Goal: Task Accomplishment & Management: Complete application form

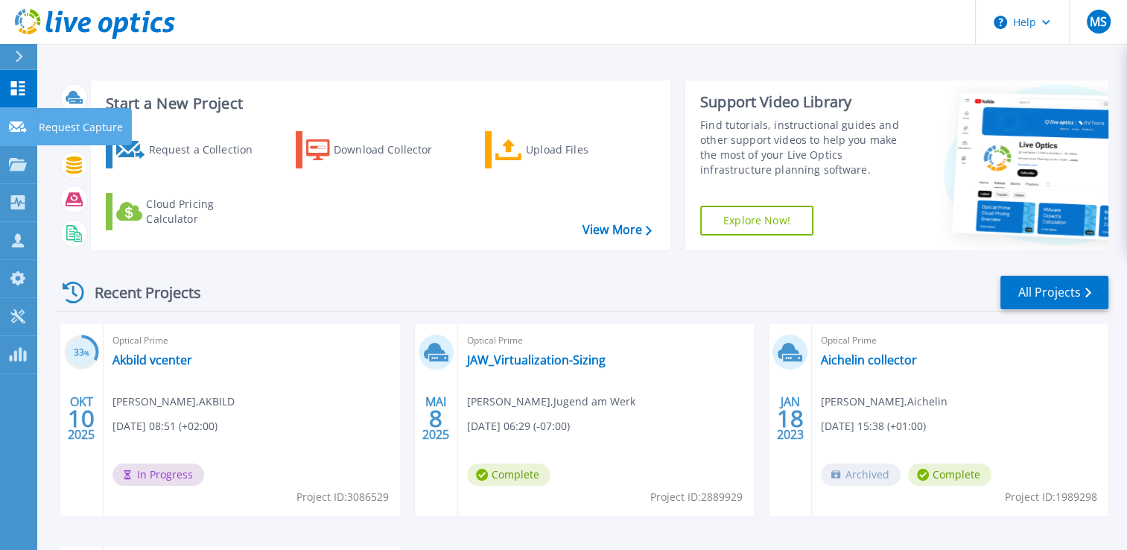
click at [92, 127] on p "Request Capture" at bounding box center [81, 127] width 84 height 39
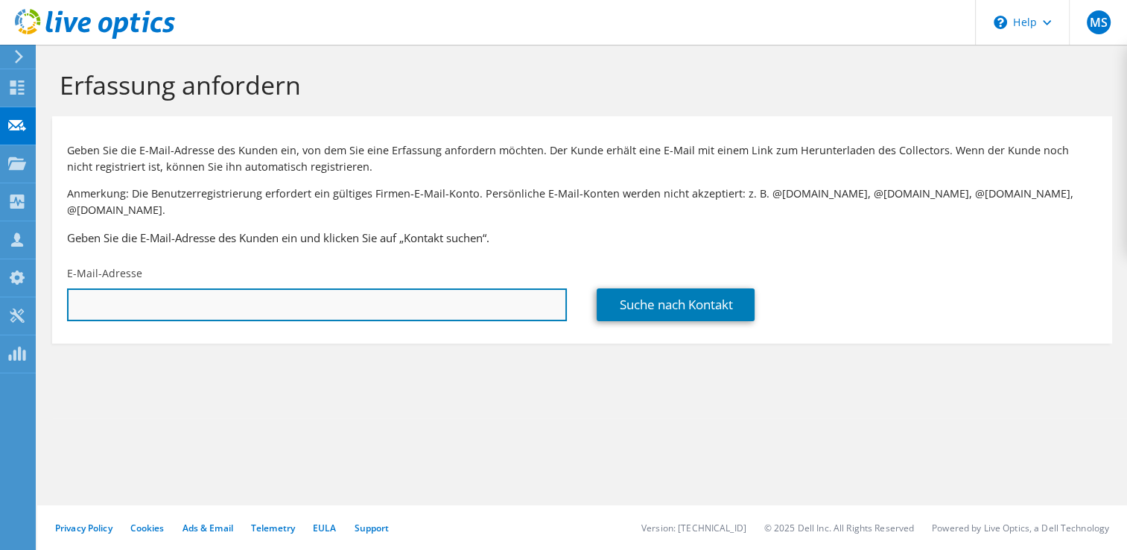
click at [417, 290] on input "text" at bounding box center [317, 304] width 500 height 33
type input "[PERSON_NAME][EMAIL_ADDRESS][DOMAIN_NAME]"
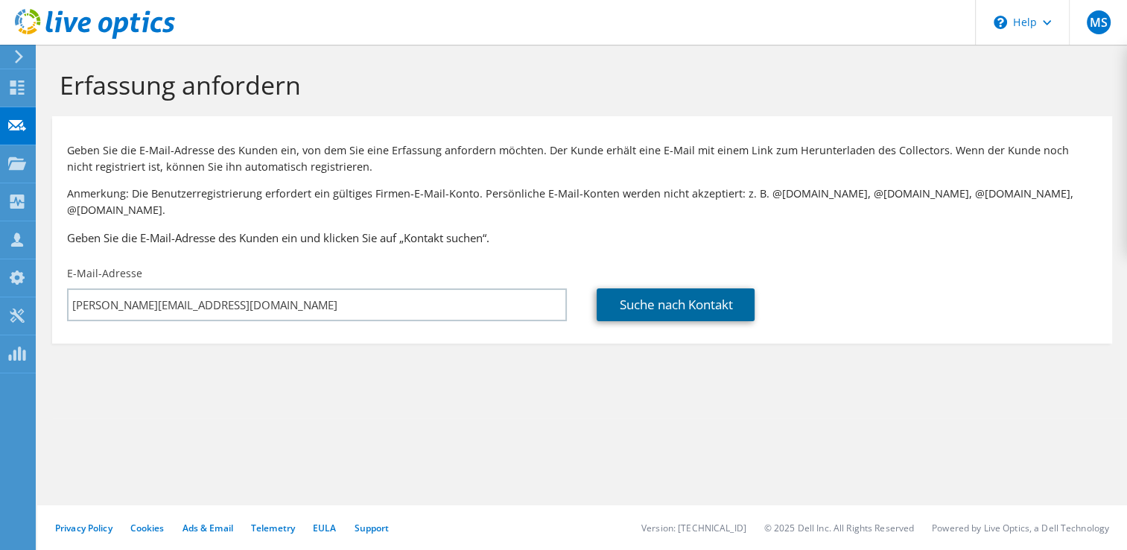
click at [691, 288] on link "Suche nach Kontakt" at bounding box center [676, 304] width 158 height 33
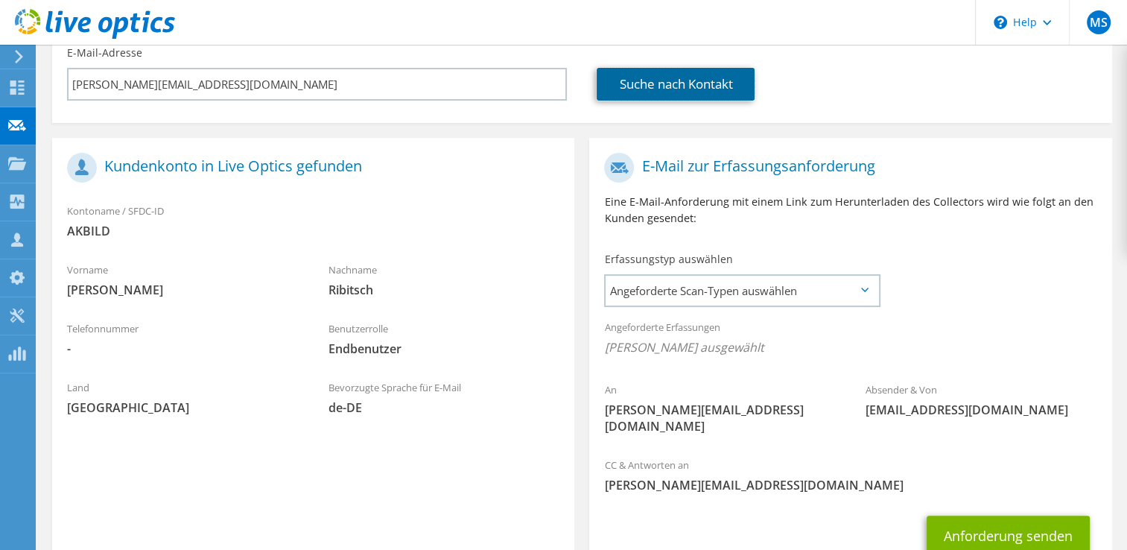
scroll to position [223, 0]
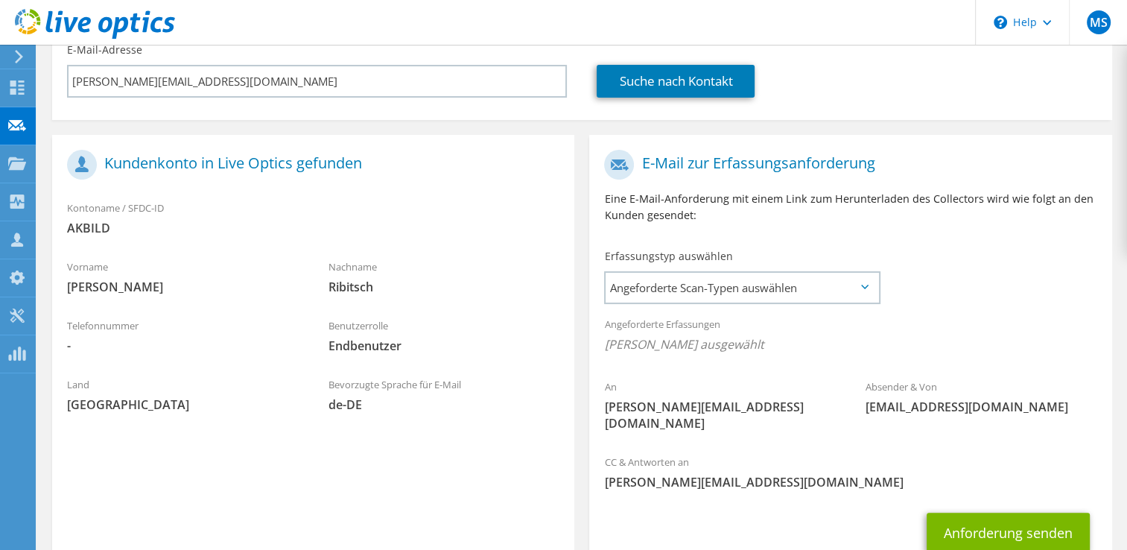
click at [865, 284] on icon at bounding box center [864, 286] width 7 height 4
click at [858, 273] on span "Angeforderte Scan-Typen auswählen" at bounding box center [741, 288] width 272 height 30
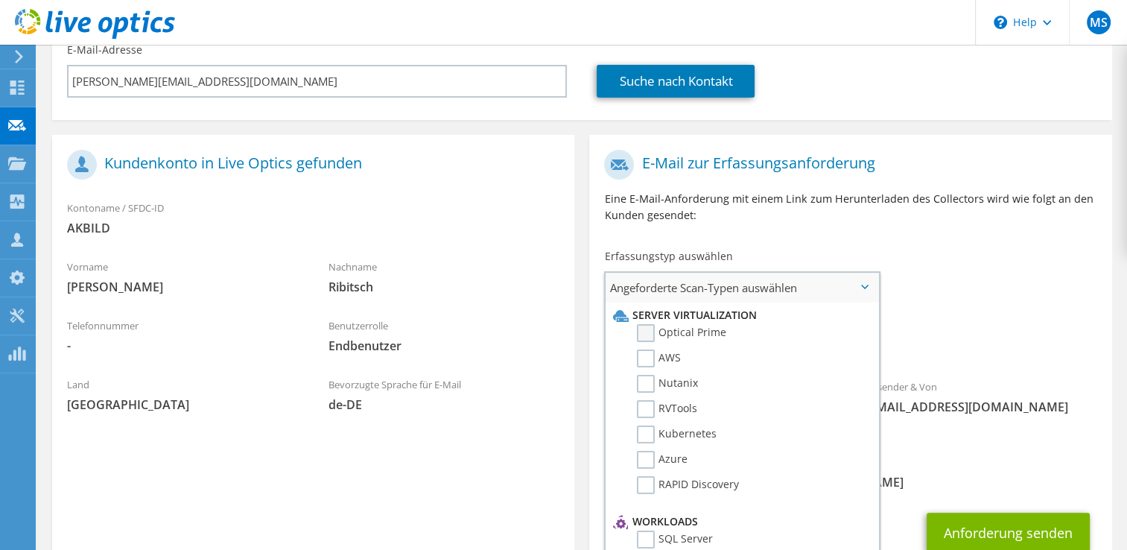
click at [648, 324] on label "Optical Prime" at bounding box center [681, 333] width 89 height 18
click at [0, 0] on input "Optical Prime" at bounding box center [0, 0] width 0 height 0
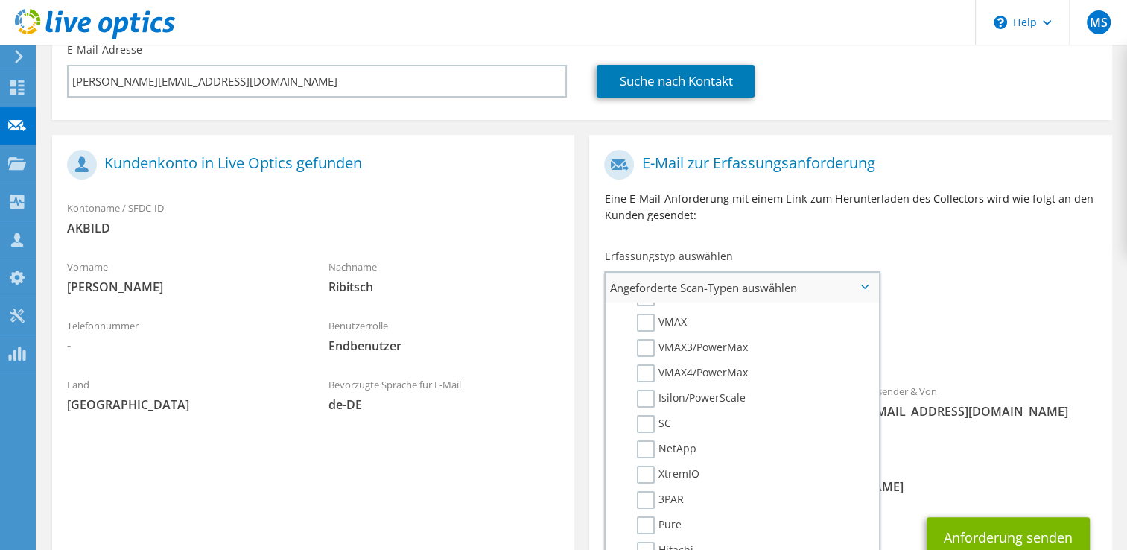
scroll to position [372, 0]
click at [649, 415] on label "NetApp" at bounding box center [667, 424] width 60 height 18
click at [0, 0] on input "NetApp" at bounding box center [0, 0] width 0 height 0
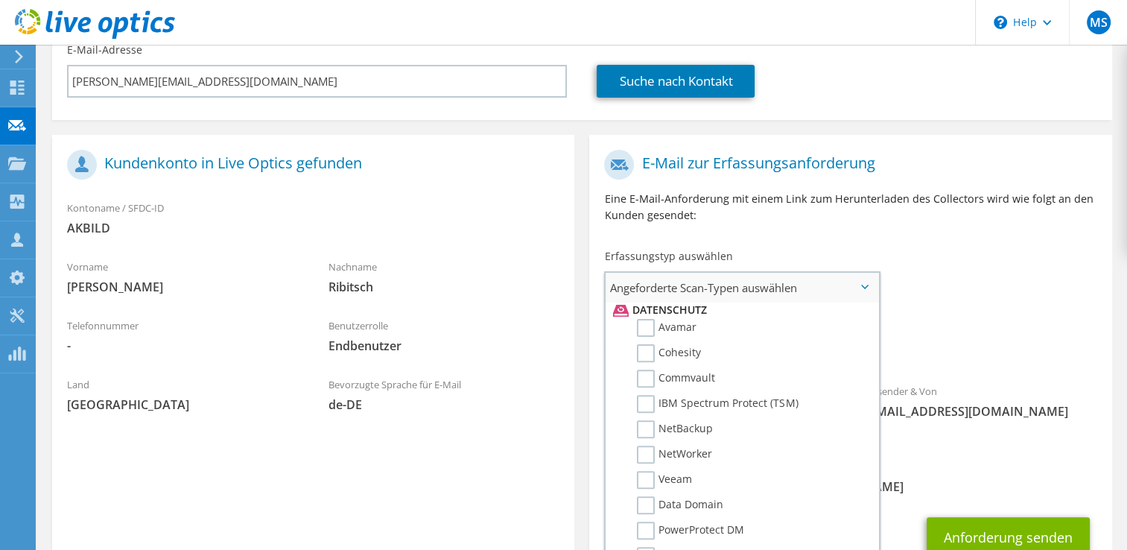
scroll to position [670, 0]
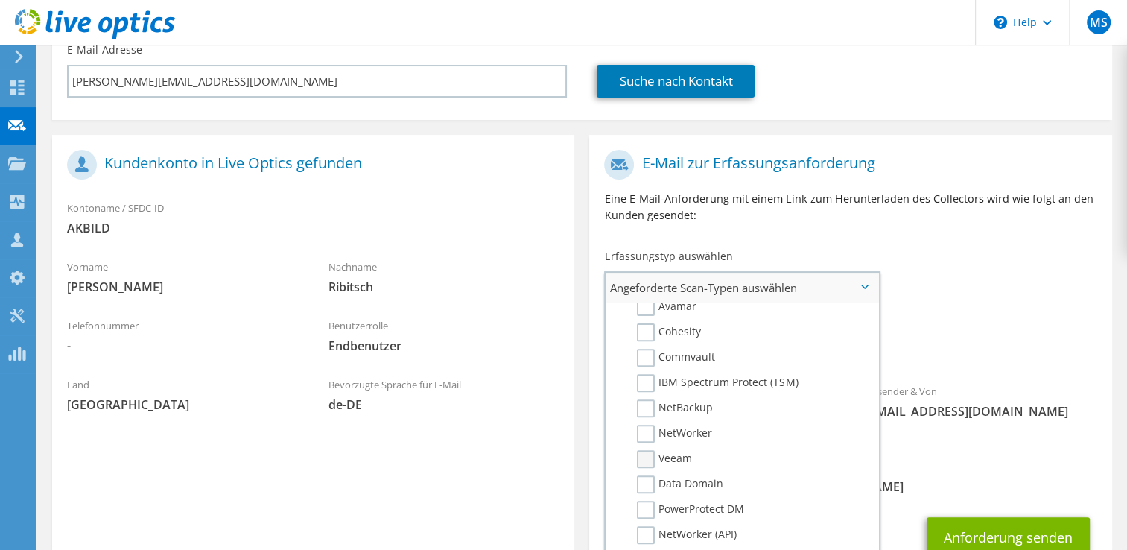
click at [648, 450] on label "Veeam" at bounding box center [664, 459] width 55 height 18
click at [0, 0] on input "Veeam" at bounding box center [0, 0] width 0 height 0
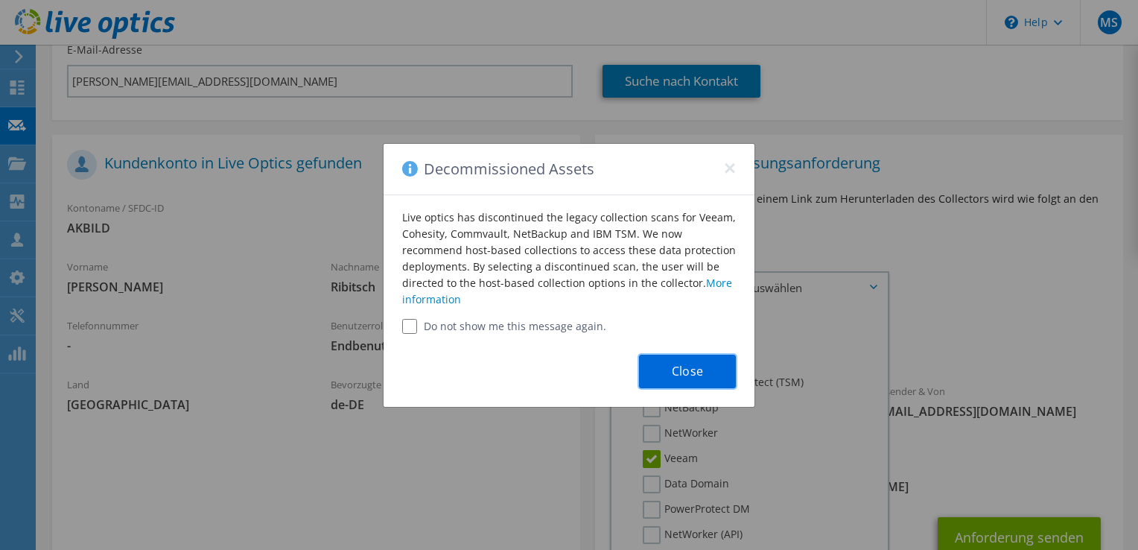
click at [702, 369] on button "Close" at bounding box center [687, 371] width 97 height 34
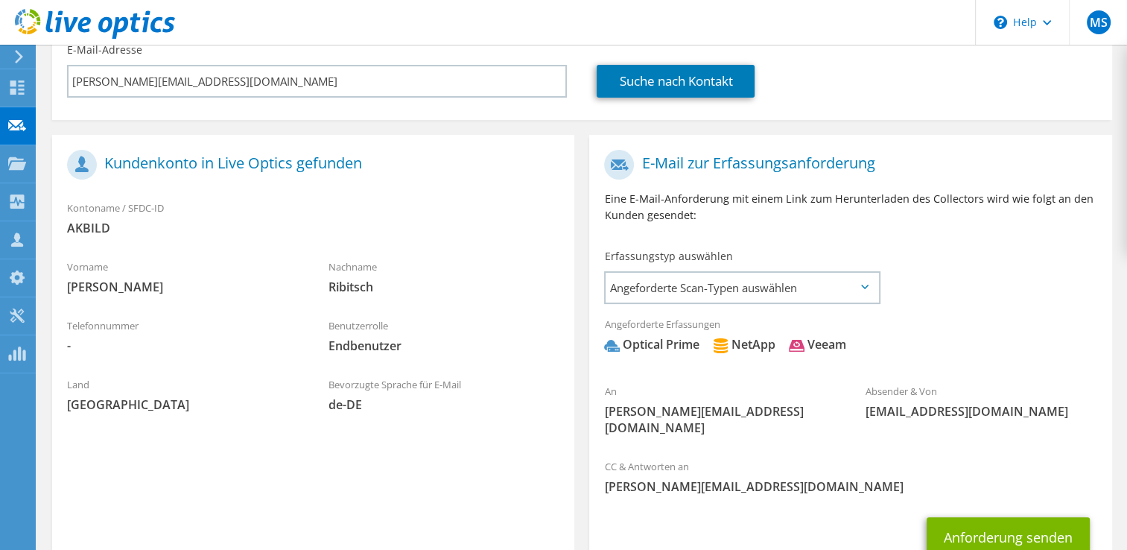
click at [865, 284] on icon at bounding box center [864, 286] width 7 height 4
click at [864, 284] on icon at bounding box center [864, 286] width 7 height 4
click at [833, 336] on div "Veeam" at bounding box center [817, 344] width 57 height 17
click at [862, 273] on span "Angeforderte Scan-Typen auswählen" at bounding box center [741, 288] width 272 height 30
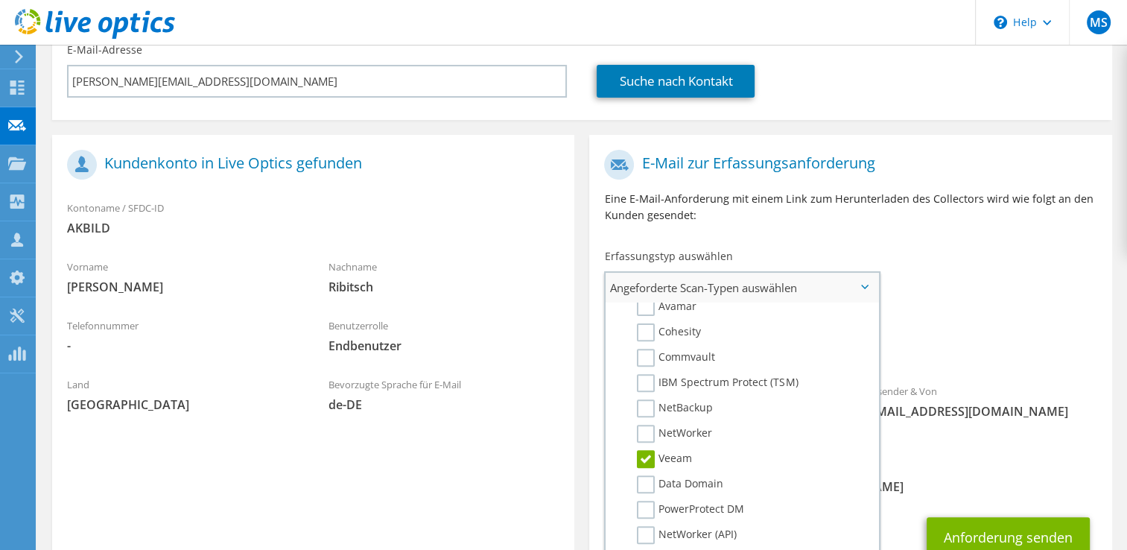
click at [642, 450] on label "Veeam" at bounding box center [664, 459] width 55 height 18
click at [0, 0] on input "Veeam" at bounding box center [0, 0] width 0 height 0
click at [649, 450] on label "Veeam" at bounding box center [664, 459] width 55 height 18
click at [0, 0] on input "Veeam" at bounding box center [0, 0] width 0 height 0
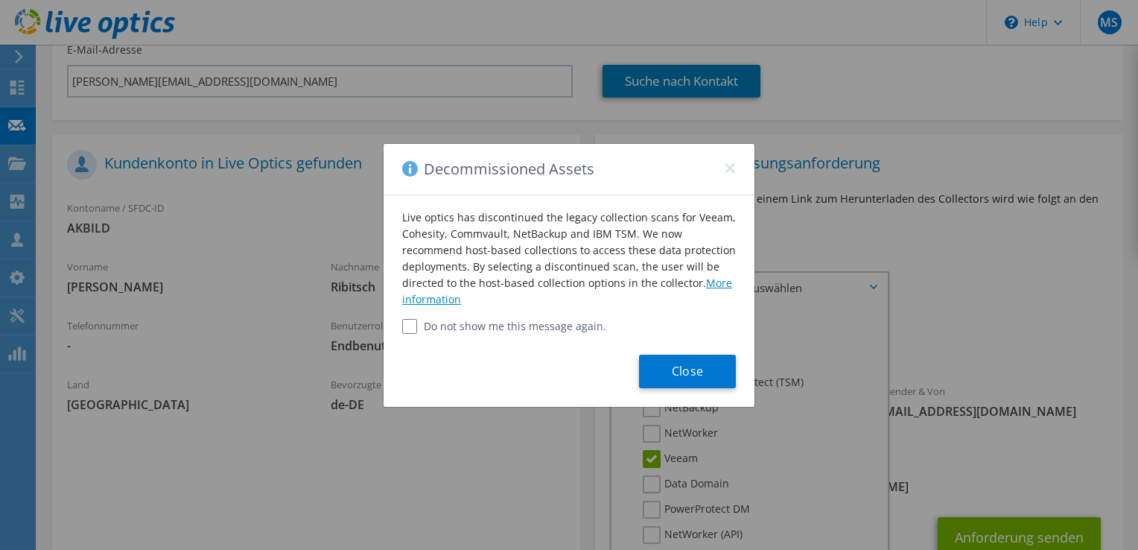
click at [437, 296] on link "More information" at bounding box center [567, 291] width 330 height 31
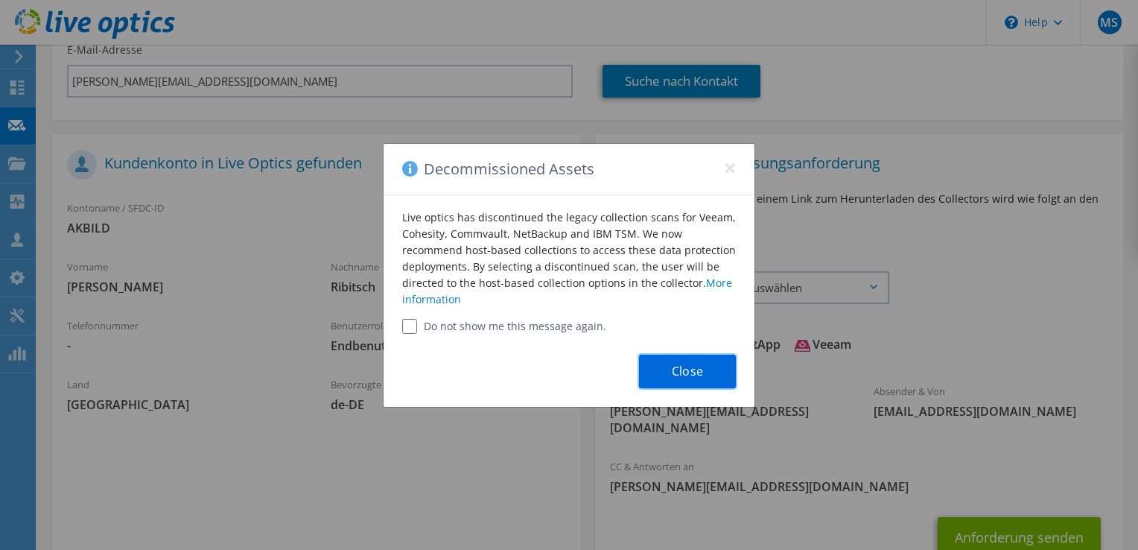
click at [691, 369] on button "Close" at bounding box center [687, 371] width 97 height 34
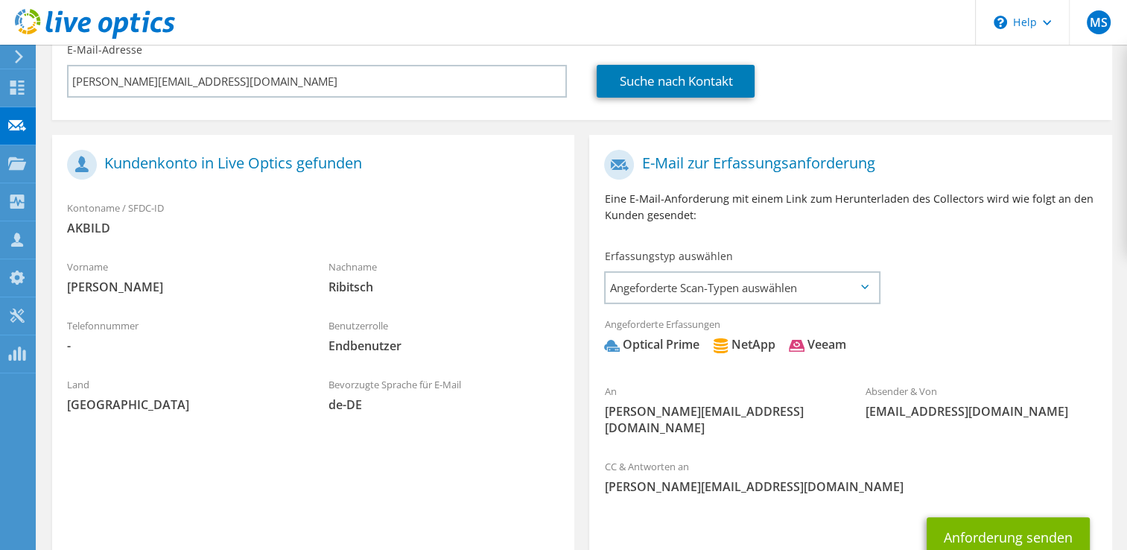
click at [865, 284] on icon at bounding box center [864, 286] width 7 height 4
click at [865, 273] on span "Angeforderte Scan-Typen auswählen" at bounding box center [741, 288] width 272 height 30
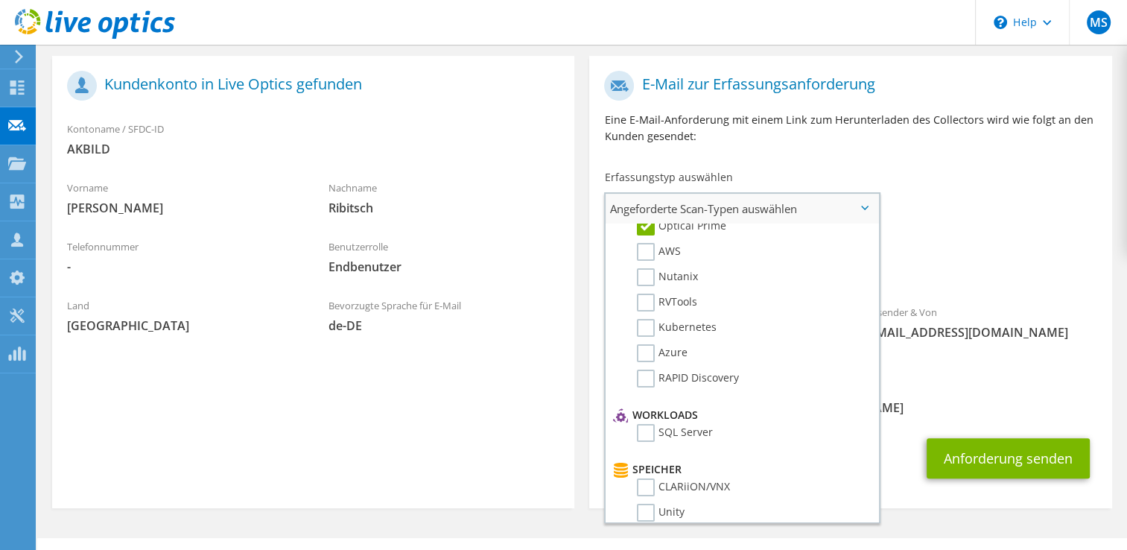
scroll to position [0, 0]
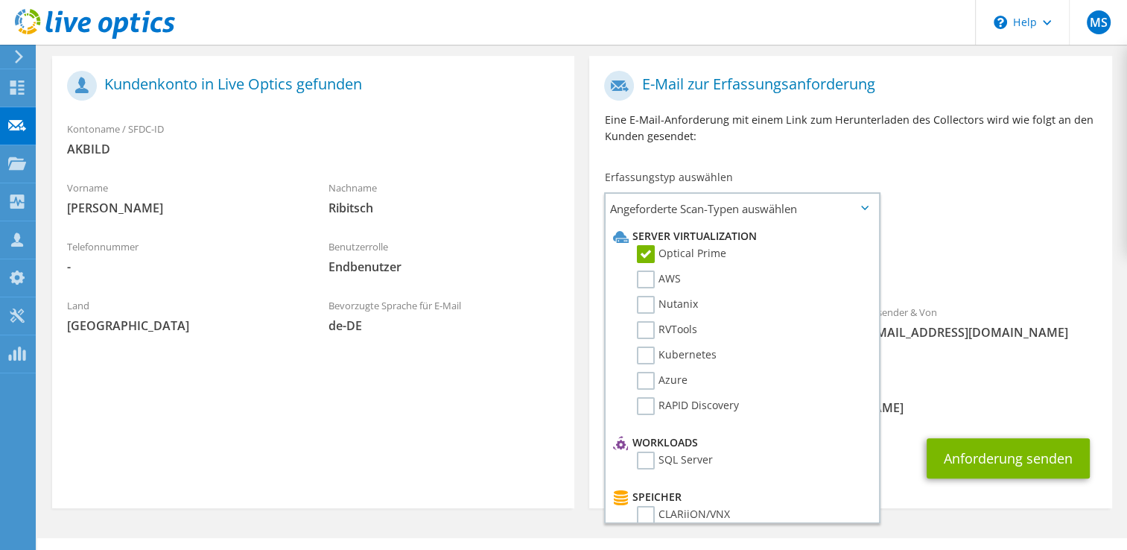
click at [964, 229] on div "Angeforderte Erfassungen Keine Scans ausgewählt Optical Prime NetApp Veeam" at bounding box center [850, 259] width 522 height 60
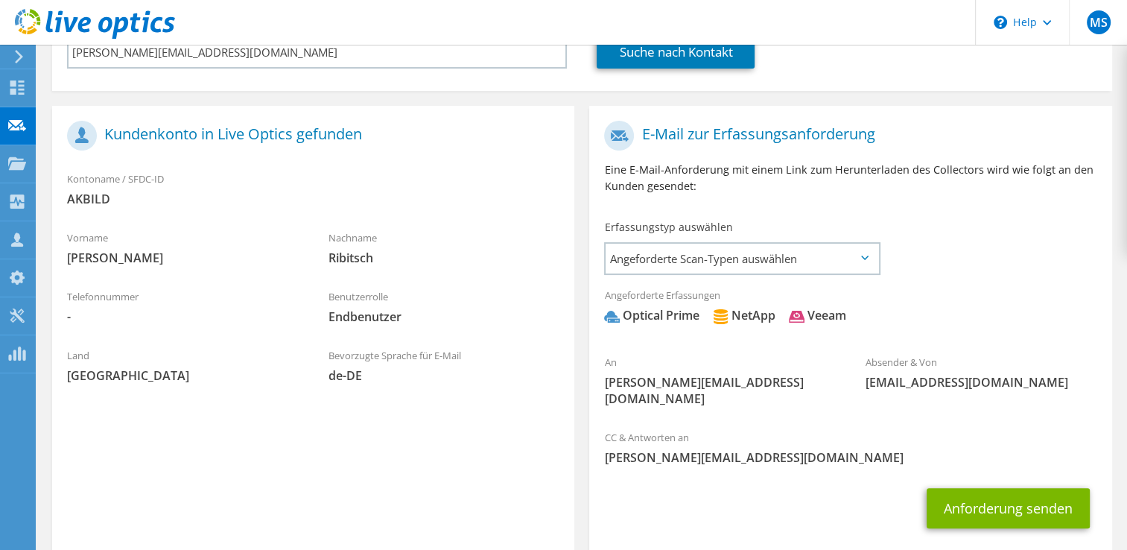
scroll to position [228, 0]
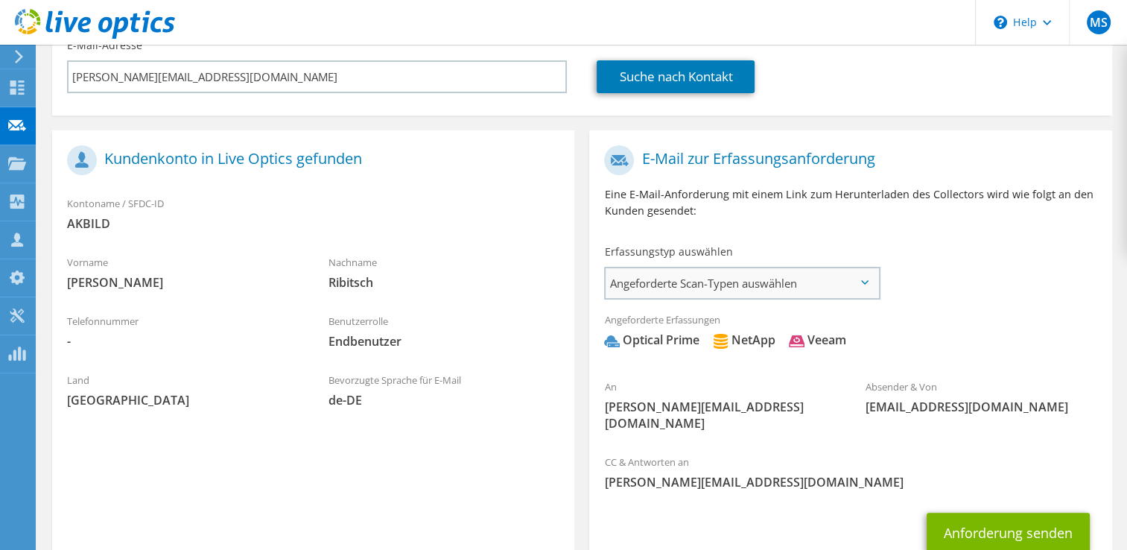
click at [870, 268] on span "Angeforderte Scan-Typen auswählen" at bounding box center [741, 283] width 272 height 30
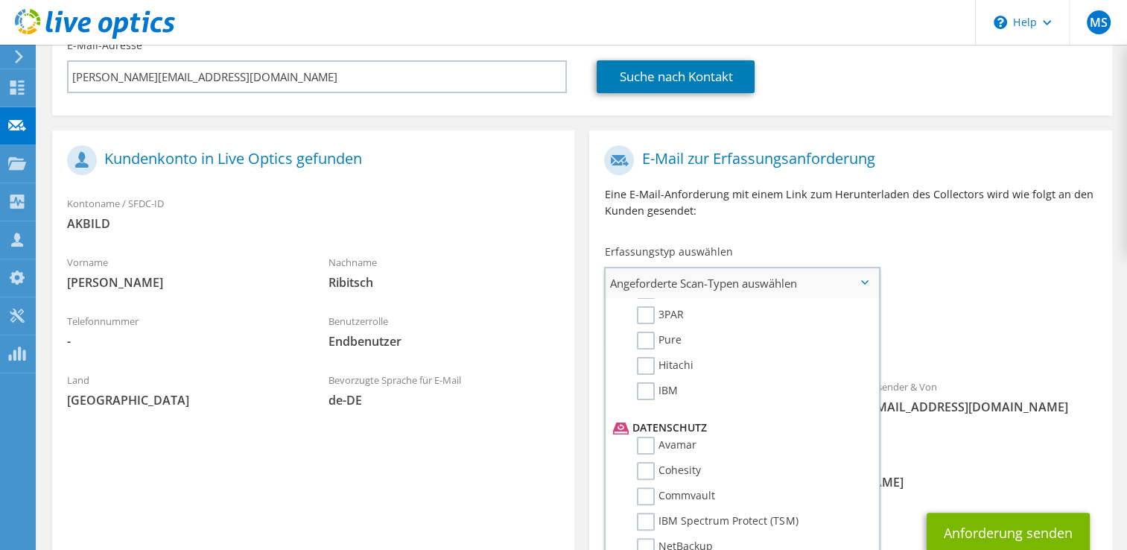
scroll to position [676, 0]
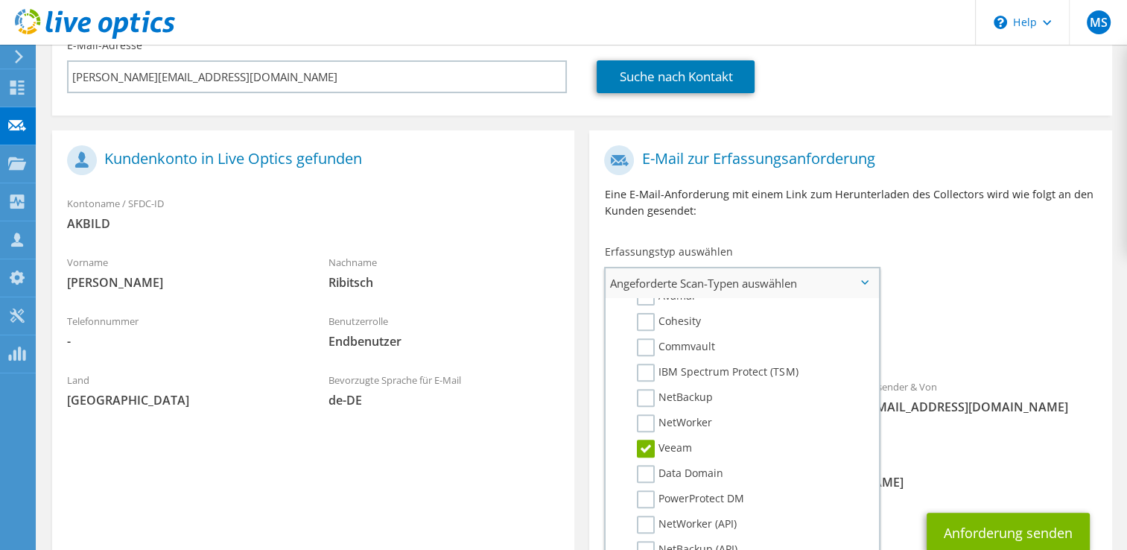
click at [647, 439] on label "Veeam" at bounding box center [664, 448] width 55 height 18
click at [0, 0] on input "Veeam" at bounding box center [0, 0] width 0 height 0
click at [649, 439] on label "Veeam" at bounding box center [664, 448] width 55 height 18
click at [0, 0] on input "Veeam" at bounding box center [0, 0] width 0 height 0
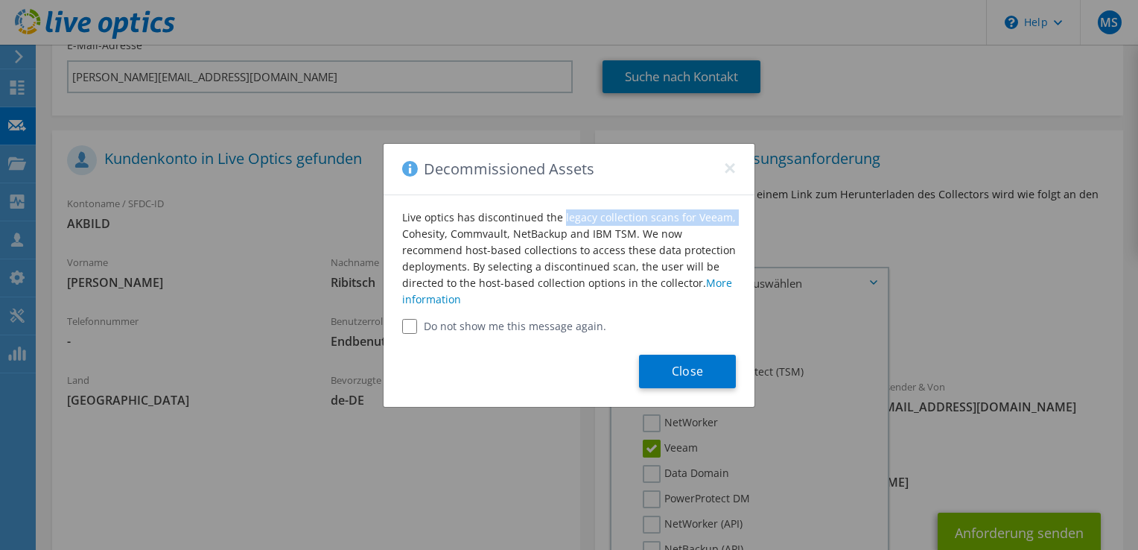
drag, startPoint x: 477, startPoint y: 216, endPoint x: 643, endPoint y: 214, distance: 165.3
click at [643, 215] on div "Live optics has discontinued the legacy collection scans for Veeam, Cohesity, C…" at bounding box center [569, 264] width 371 height 139
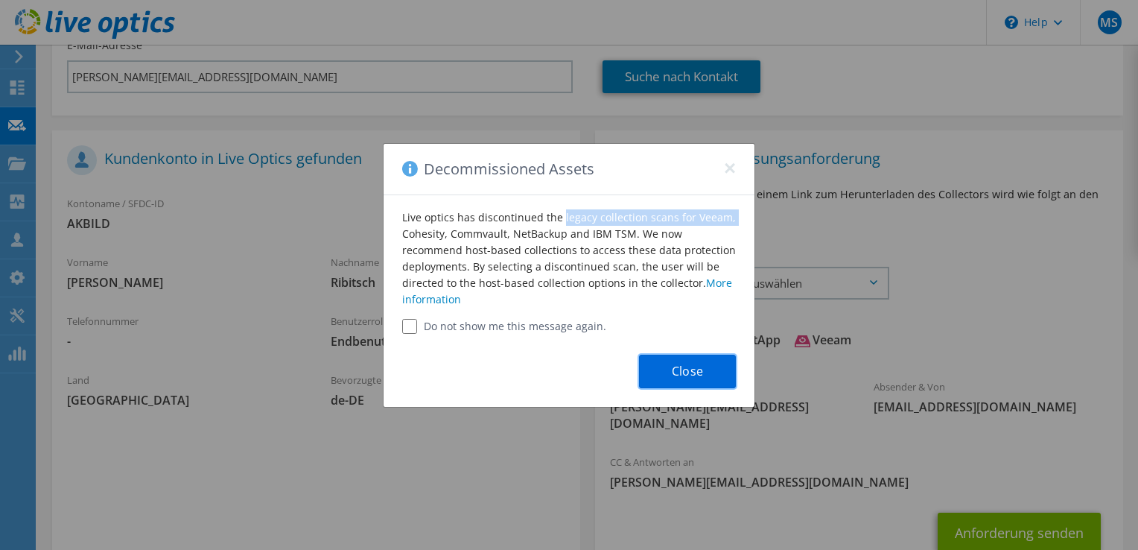
click at [690, 369] on button "Close" at bounding box center [687, 371] width 97 height 34
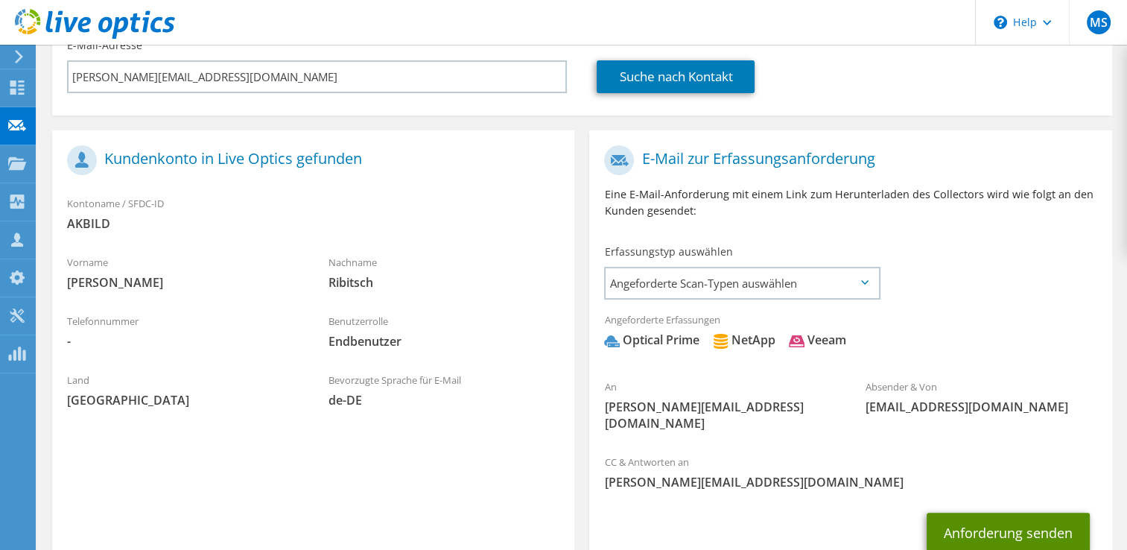
click at [1029, 512] on button "Anforderung senden" at bounding box center [1007, 532] width 163 height 40
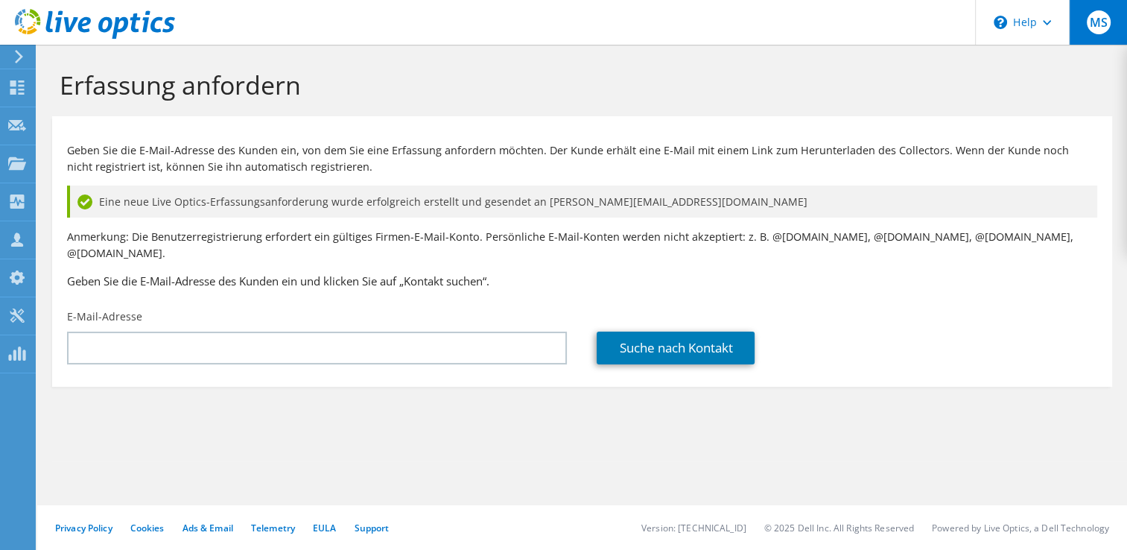
click at [1090, 16] on span "MS" at bounding box center [1099, 22] width 24 height 24
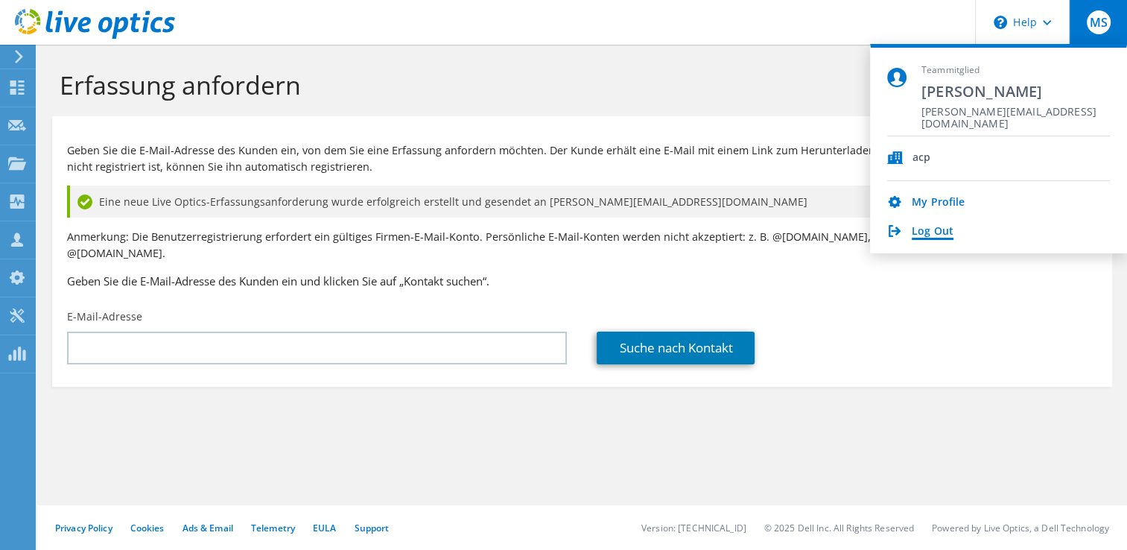
click at [935, 234] on link "Log Out" at bounding box center [933, 232] width 42 height 14
